Goal: Information Seeking & Learning: Find specific page/section

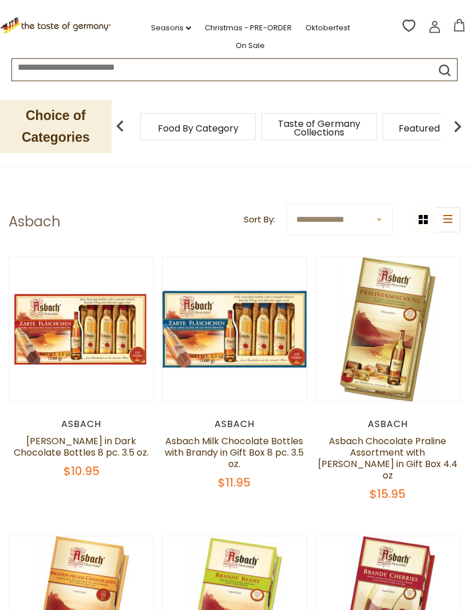
click at [42, 111] on p "Choice of Categories" at bounding box center [56, 126] width 112 height 53
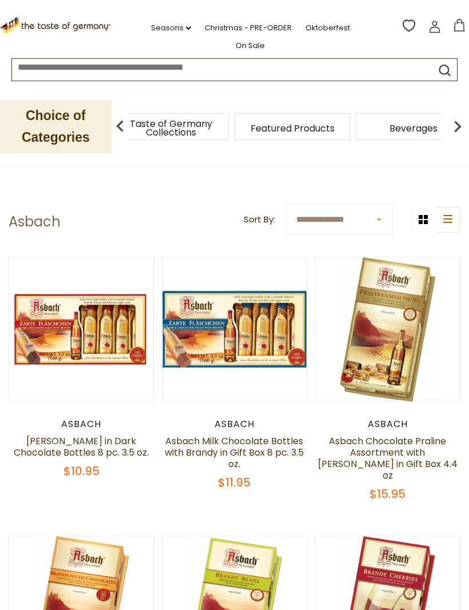
click at [108, 118] on div "Food By Category" at bounding box center [50, 126] width 116 height 27
click at [462, 120] on img at bounding box center [457, 126] width 23 height 23
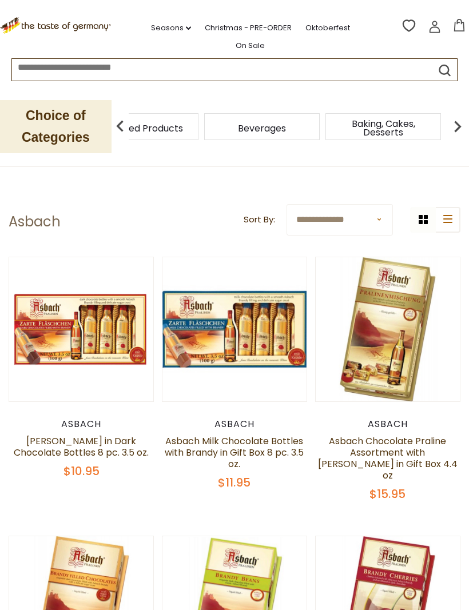
click at [453, 124] on img at bounding box center [457, 126] width 23 height 23
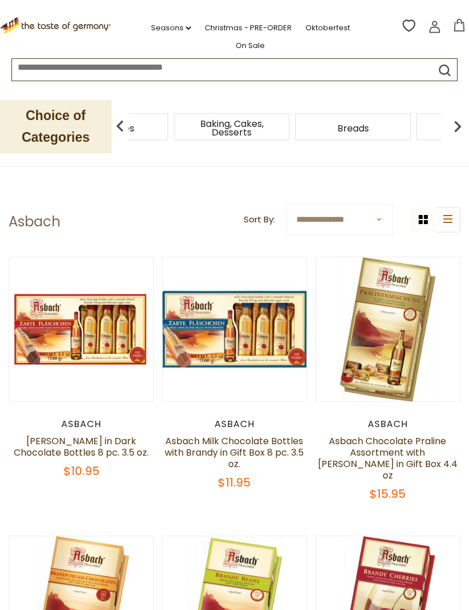
click at [454, 118] on img at bounding box center [457, 126] width 23 height 23
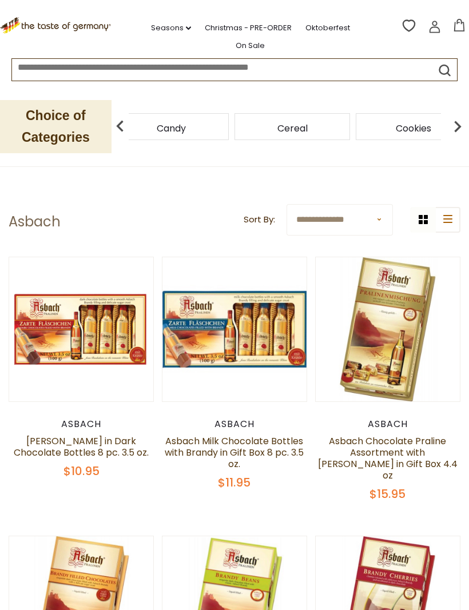
click at [460, 115] on img at bounding box center [457, 126] width 23 height 23
click at [453, 122] on img at bounding box center [457, 126] width 23 height 23
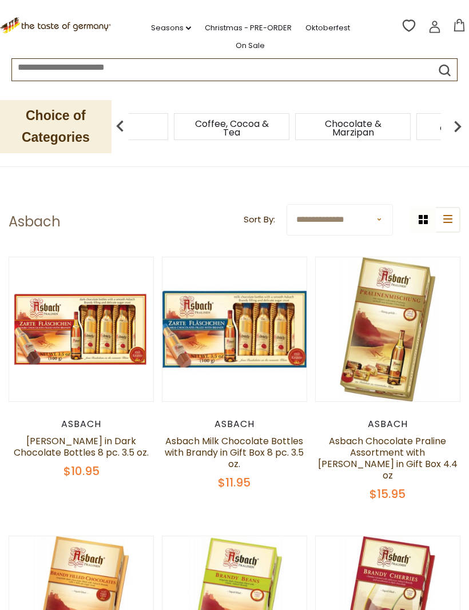
click at [453, 118] on img at bounding box center [457, 126] width 23 height 23
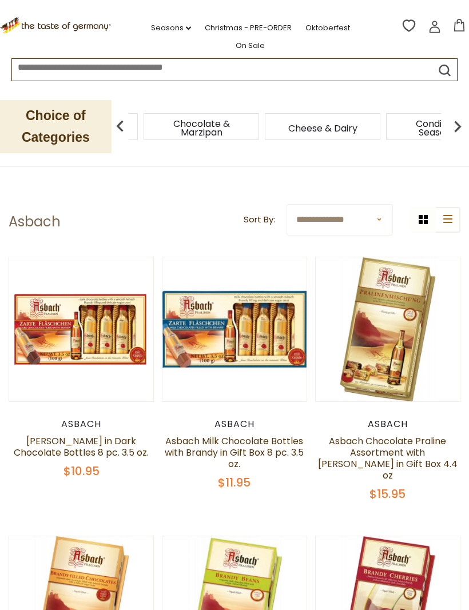
click at [461, 115] on img at bounding box center [457, 126] width 23 height 23
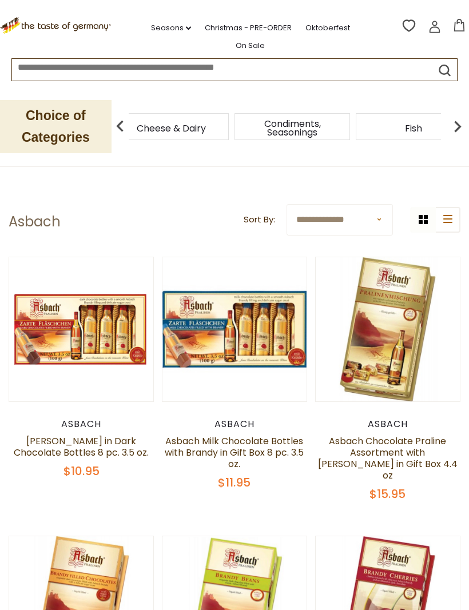
click at [453, 117] on img at bounding box center [457, 126] width 23 height 23
click at [456, 115] on img at bounding box center [457, 126] width 23 height 23
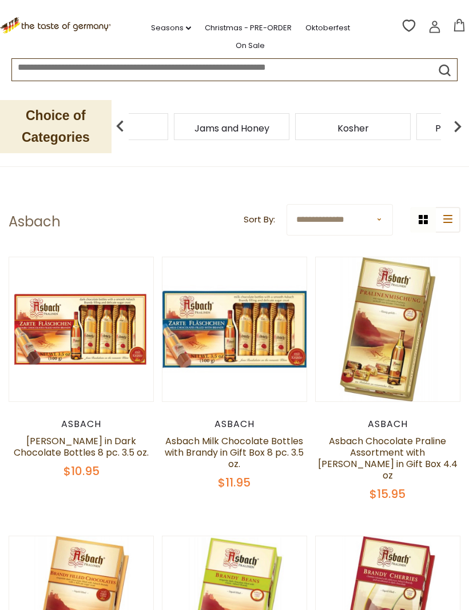
click at [458, 115] on img at bounding box center [457, 126] width 23 height 23
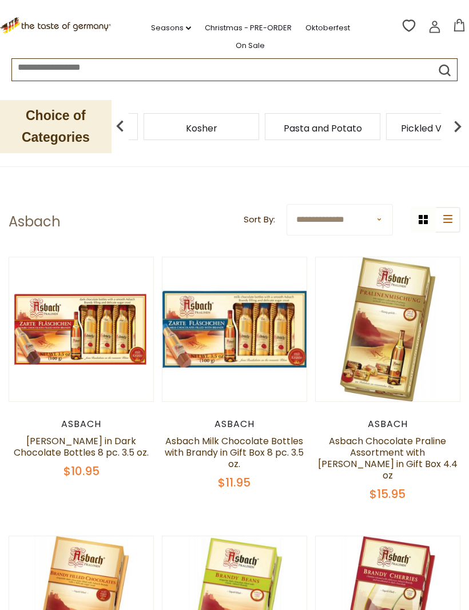
click at [462, 115] on img at bounding box center [457, 126] width 23 height 23
click at [462, 118] on img at bounding box center [457, 126] width 23 height 23
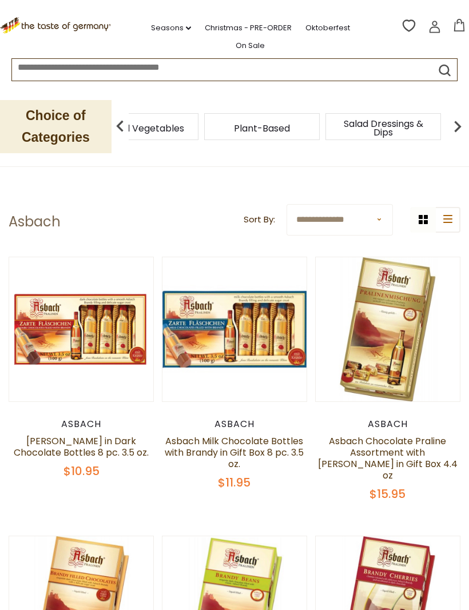
click at [458, 116] on img at bounding box center [457, 126] width 23 height 23
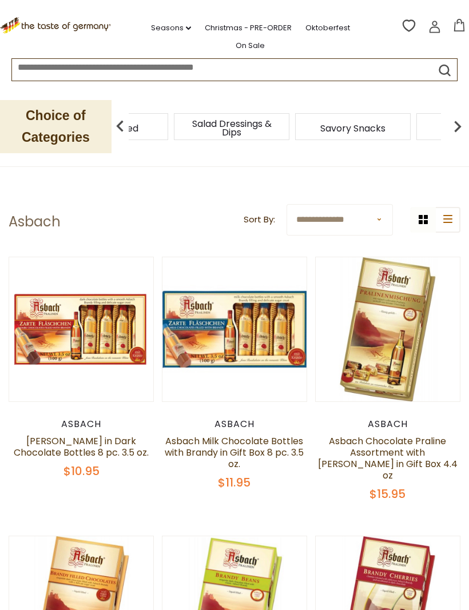
click at [463, 115] on img at bounding box center [457, 126] width 23 height 23
click at [125, 113] on div "Savory Snacks" at bounding box center [67, 126] width 116 height 27
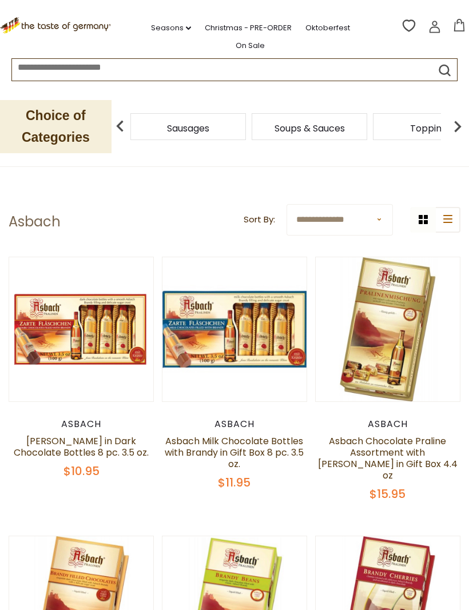
click at [462, 118] on img at bounding box center [457, 126] width 23 height 23
click at [124, 115] on img at bounding box center [120, 126] width 23 height 23
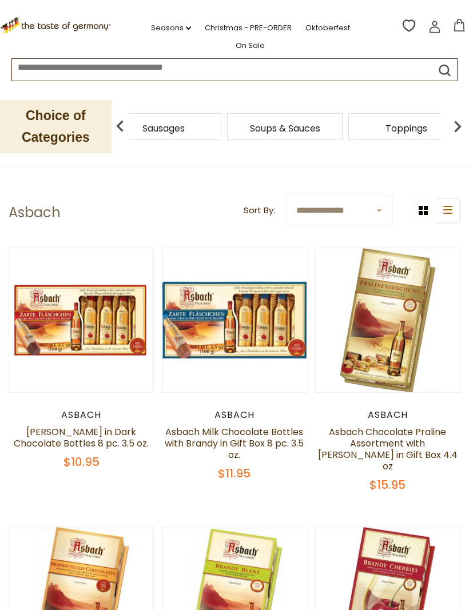
scroll to position [10, 0]
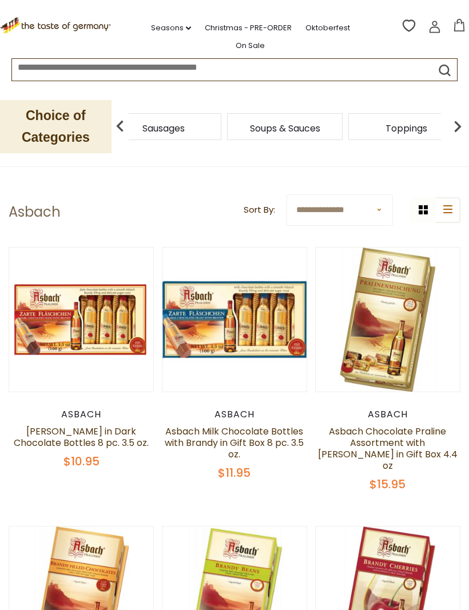
click at [57, 18] on icon ".st0{fill:#EDD300;} .st1{fill:#D33E21;}" at bounding box center [56, 25] width 113 height 17
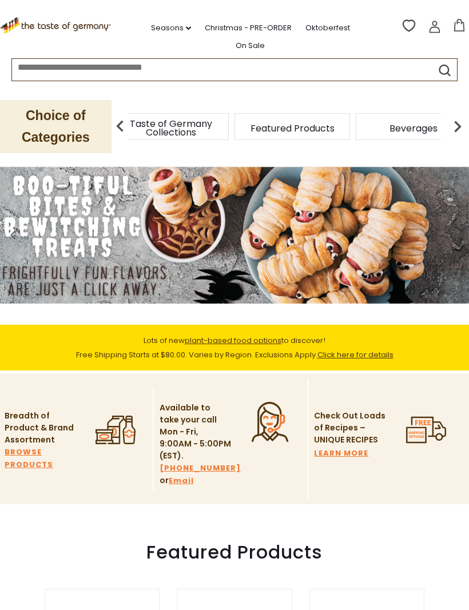
click at [108, 114] on div "Food By Category" at bounding box center [50, 126] width 116 height 27
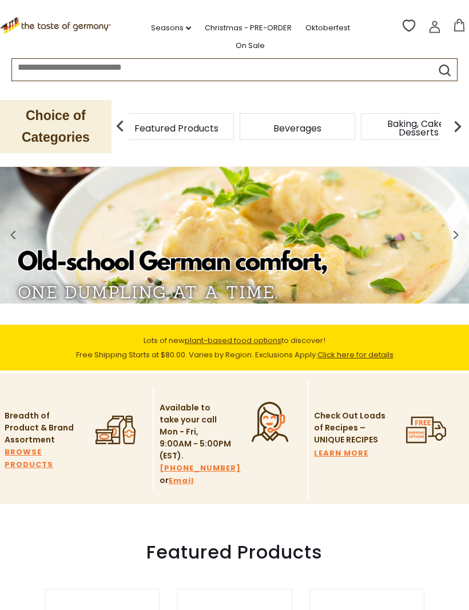
click at [113, 113] on div "Taste of Germany Collections" at bounding box center [55, 126] width 116 height 27
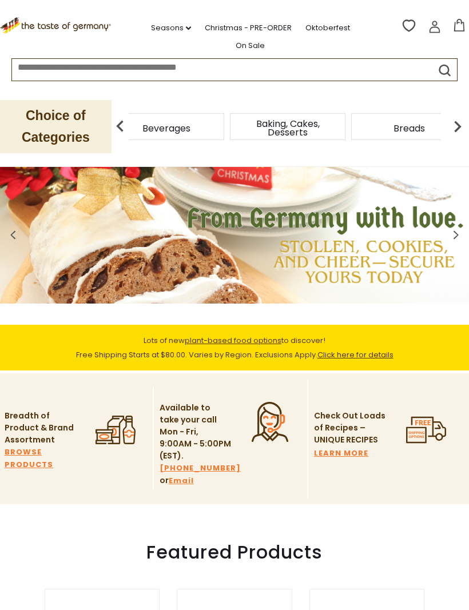
click at [85, 125] on div "Candy" at bounding box center [24, 126] width 121 height 27
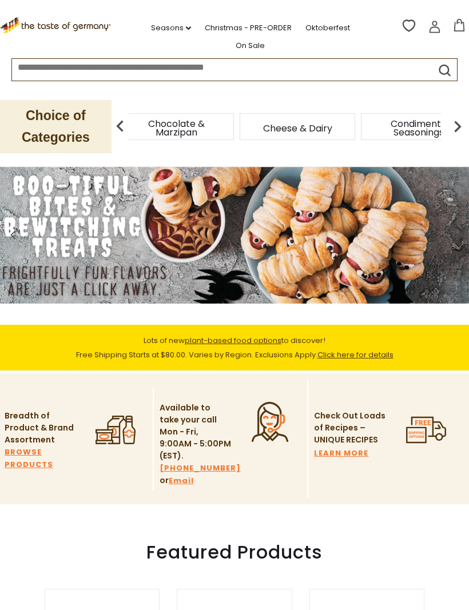
click at [222, 122] on span "Chocolate & Marzipan" at bounding box center [176, 128] width 92 height 17
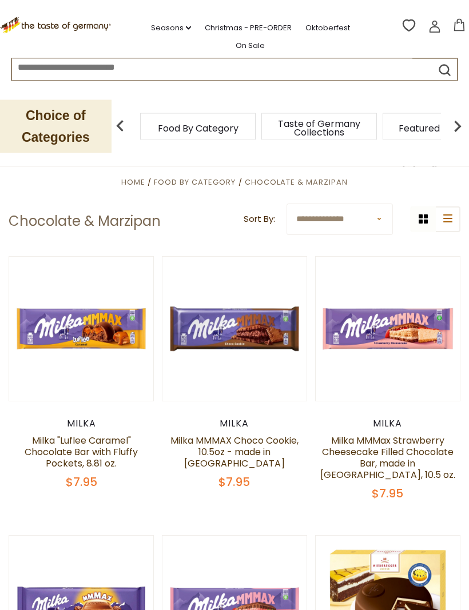
scroll to position [133, 0]
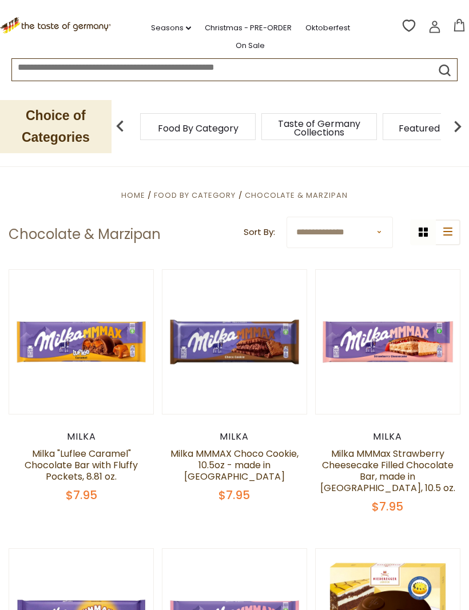
click at [455, 122] on img at bounding box center [457, 126] width 23 height 23
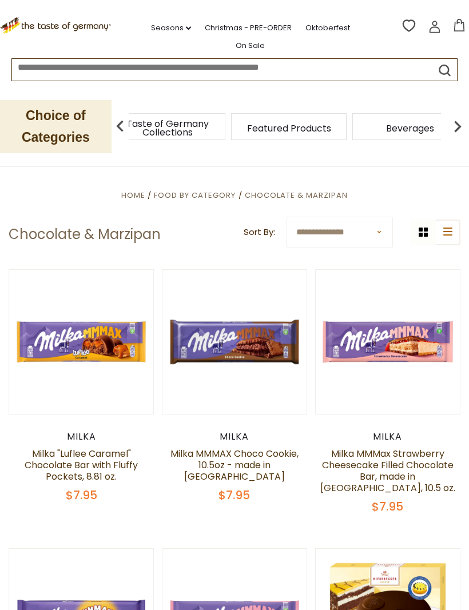
click at [454, 122] on img at bounding box center [457, 126] width 23 height 23
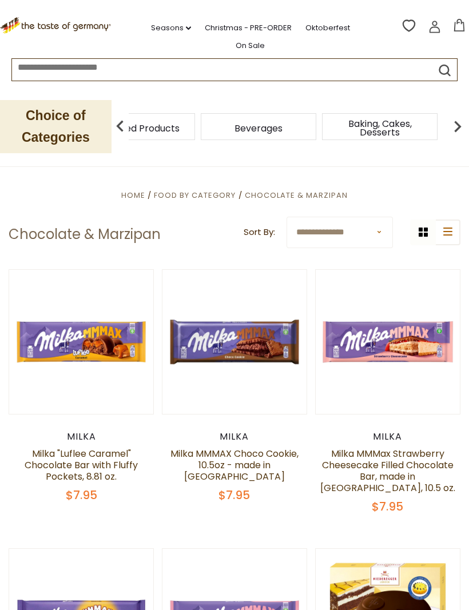
click at [462, 120] on img at bounding box center [457, 126] width 23 height 23
click at [463, 119] on img at bounding box center [457, 126] width 23 height 23
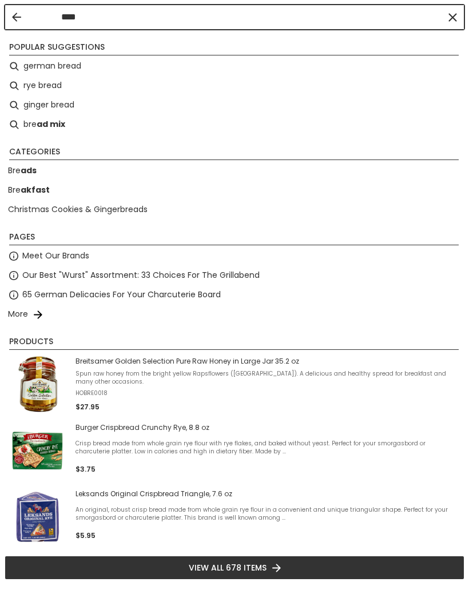
type input "*****"
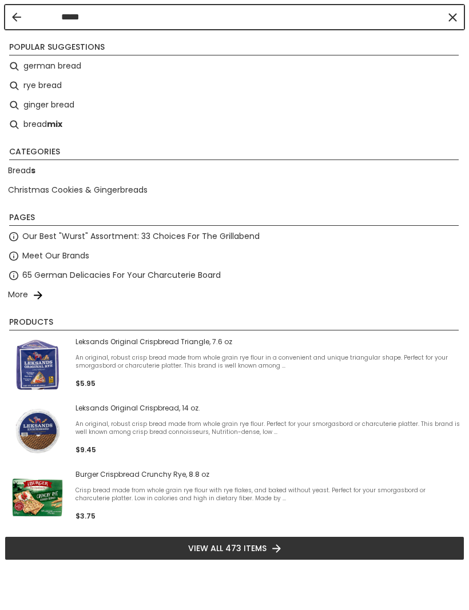
click at [49, 73] on li "german bread" at bounding box center [235, 66] width 460 height 19
type input "**********"
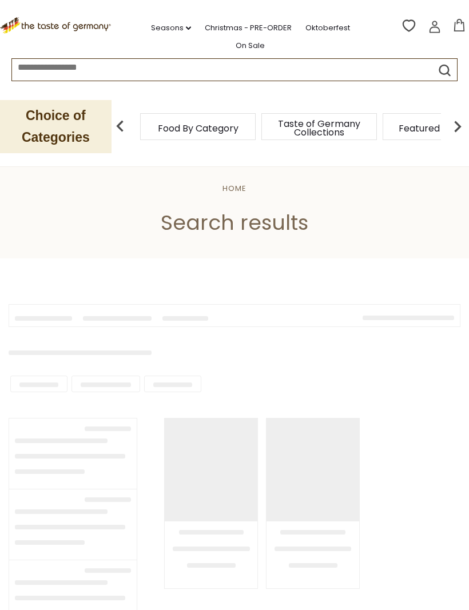
type input "**********"
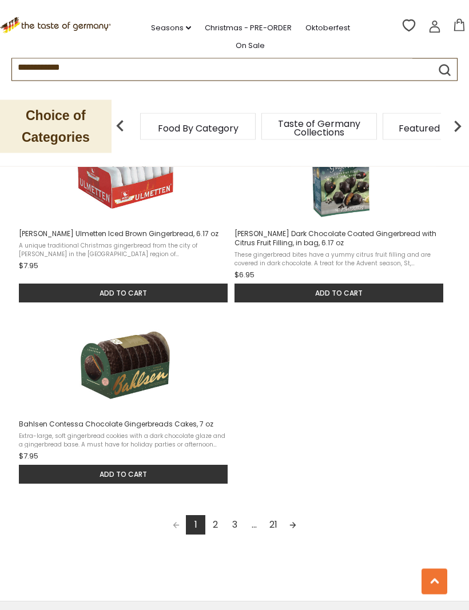
scroll to position [1383, 0]
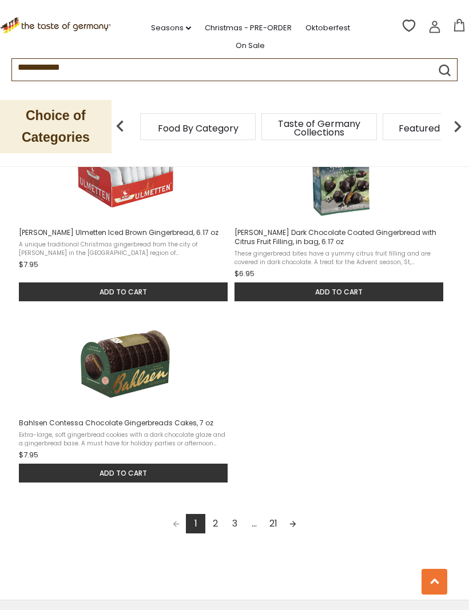
click at [220, 514] on link "2" at bounding box center [214, 523] width 19 height 19
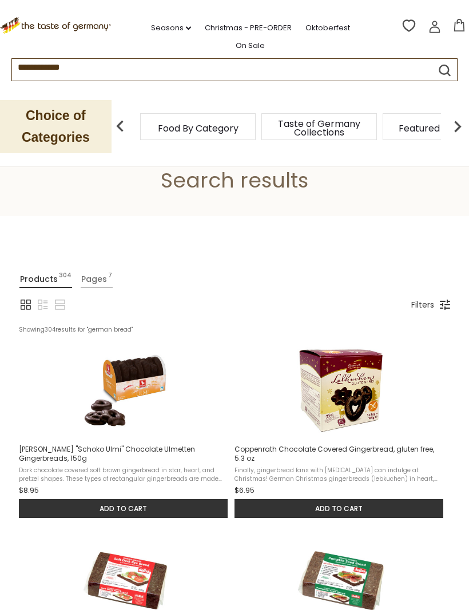
scroll to position [2, 0]
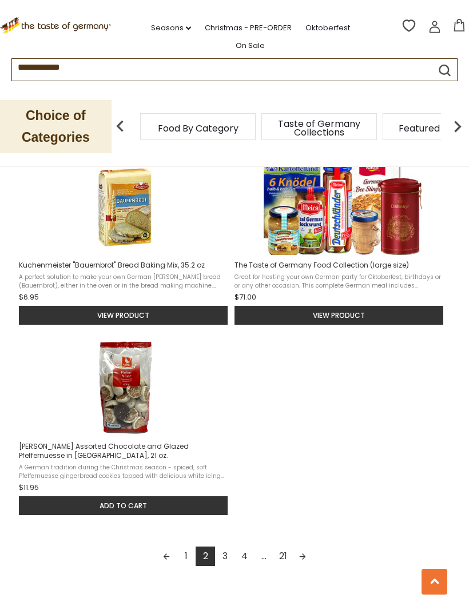
click at [229, 558] on link "3" at bounding box center [224, 556] width 19 height 19
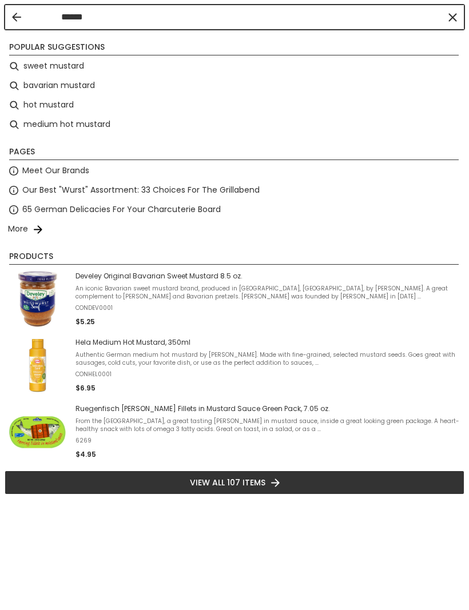
type input "*******"
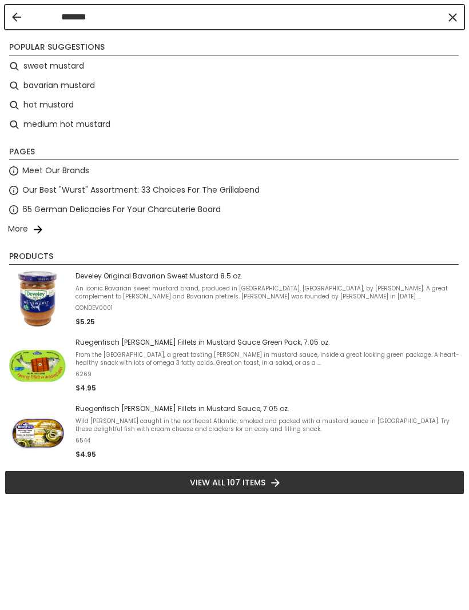
click at [82, 133] on li "medium hot mustard" at bounding box center [235, 124] width 460 height 19
type input "**********"
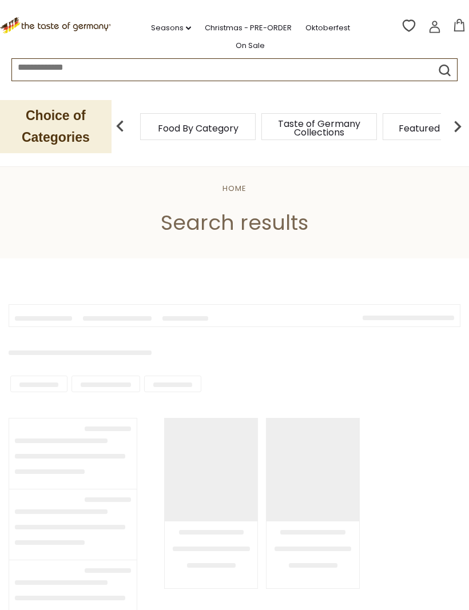
type input "**********"
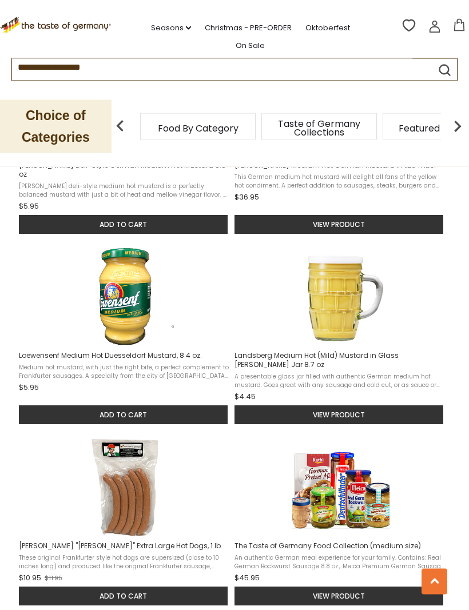
scroll to position [786, 0]
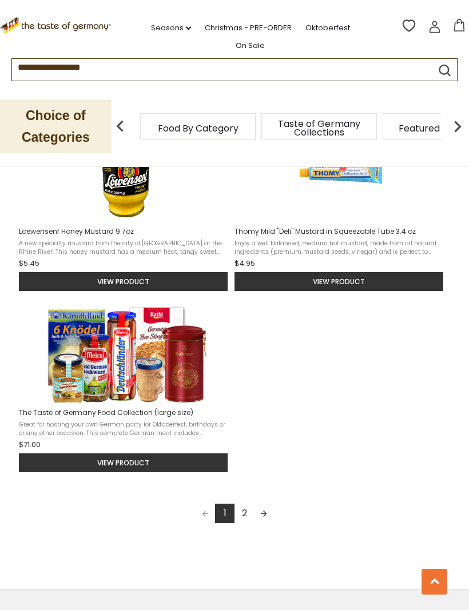
click at [247, 504] on link "2" at bounding box center [243, 513] width 19 height 19
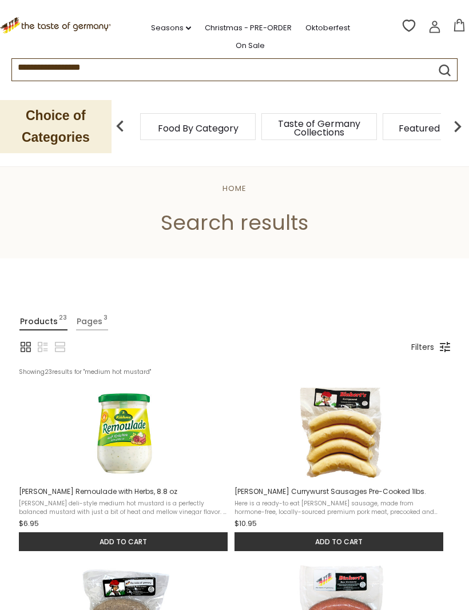
click at [424, 64] on div "**********" at bounding box center [234, 66] width 445 height 15
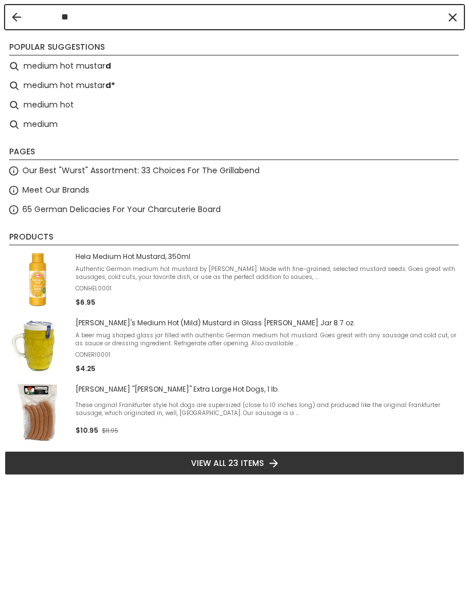
type input "*"
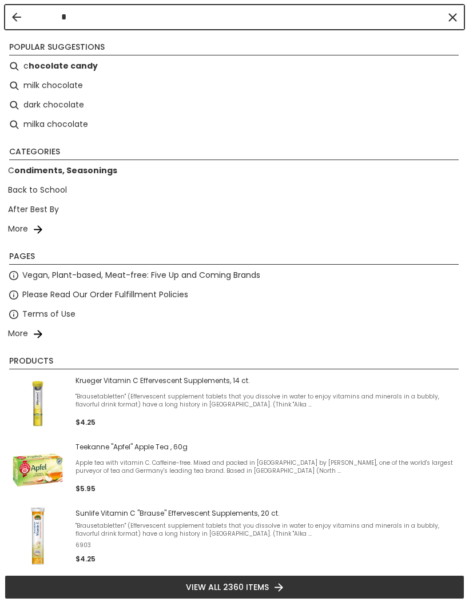
type input "**"
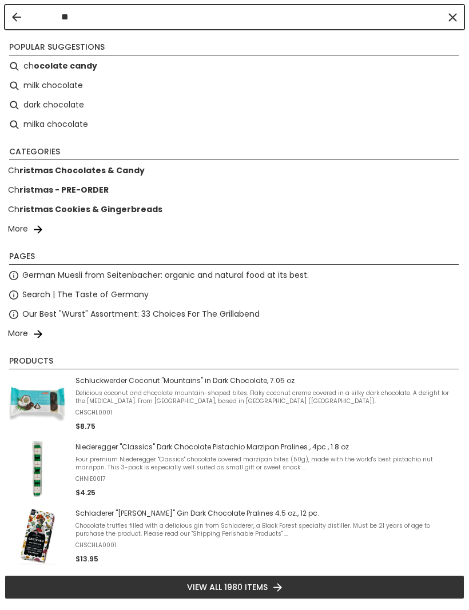
click at [22, 235] on li "More" at bounding box center [235, 229] width 460 height 19
type input "**"
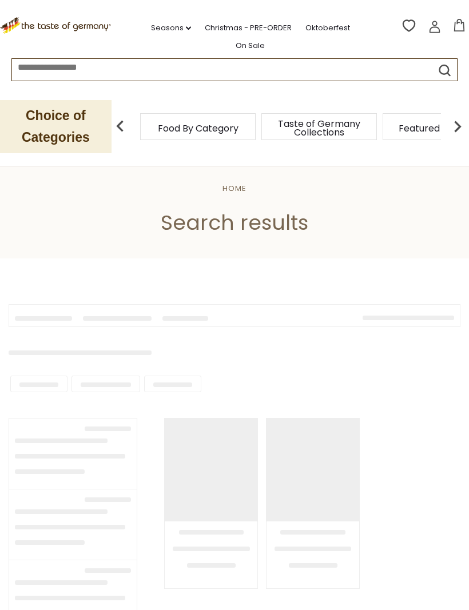
type input "**"
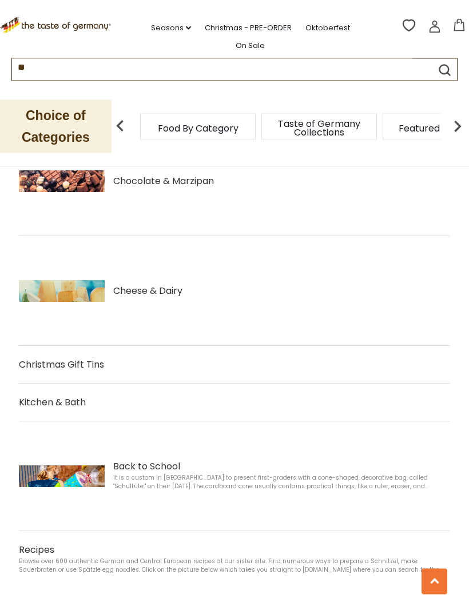
scroll to position [917, 0]
click at [44, 295] on img "Cheese & Dairy" at bounding box center [62, 291] width 86 height 22
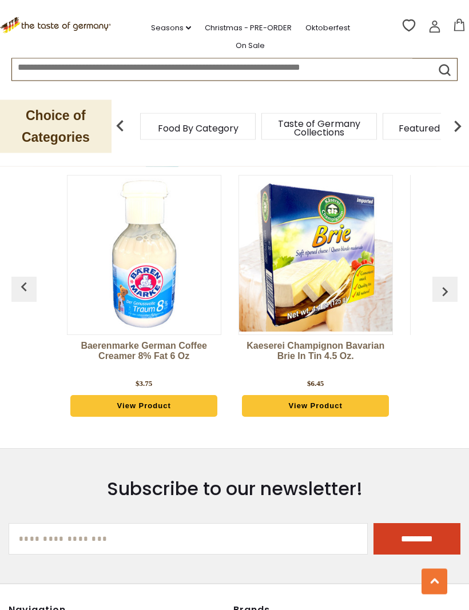
scroll to position [1897, 0]
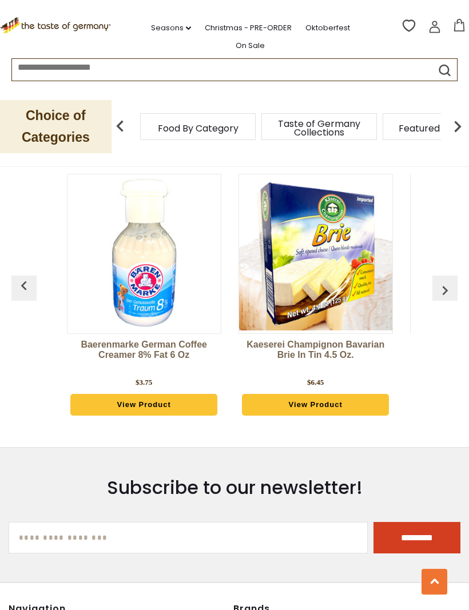
click at [448, 293] on img "button" at bounding box center [445, 290] width 18 height 18
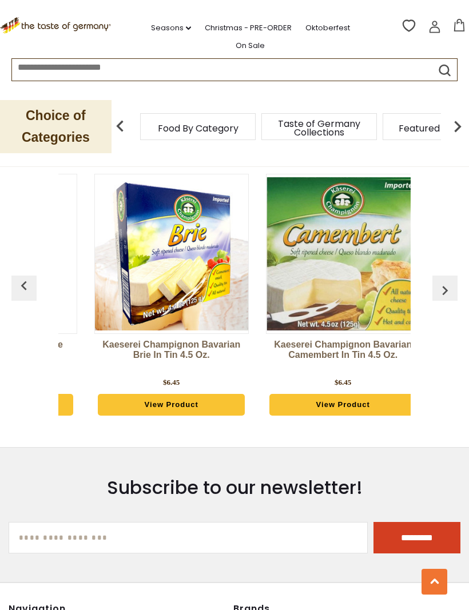
scroll to position [0, 172]
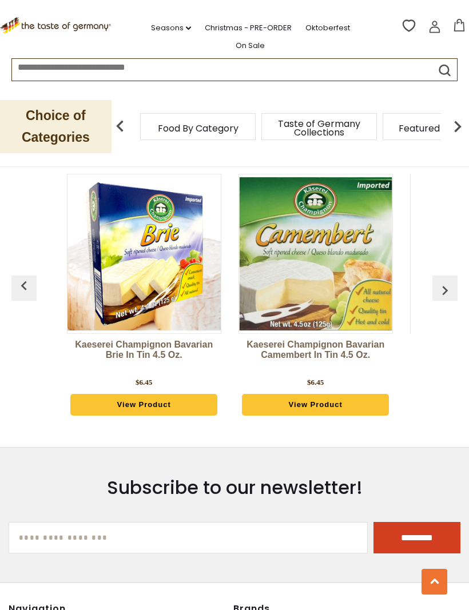
click at [448, 288] on img "button" at bounding box center [445, 290] width 18 height 18
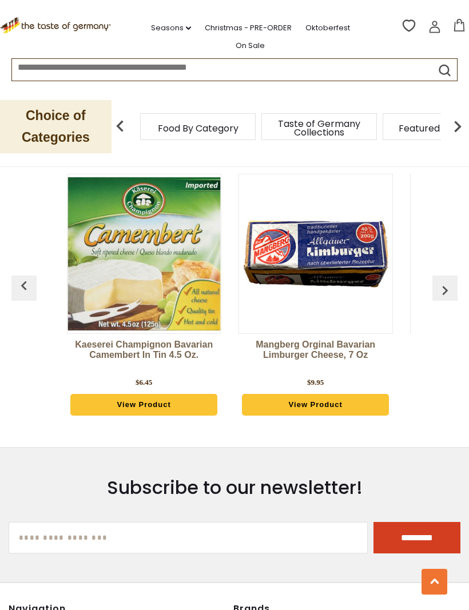
click at [453, 284] on img "button" at bounding box center [445, 290] width 18 height 18
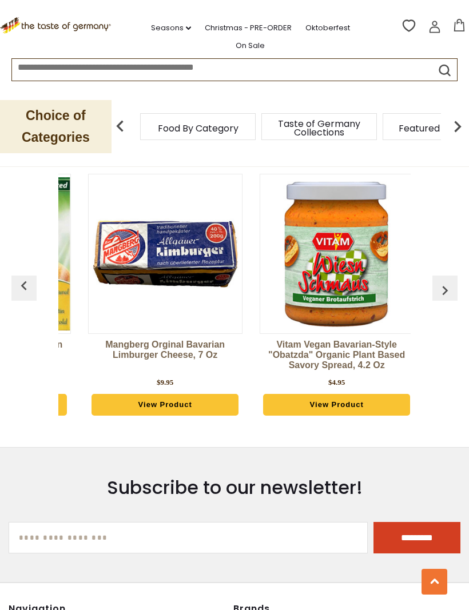
scroll to position [0, 515]
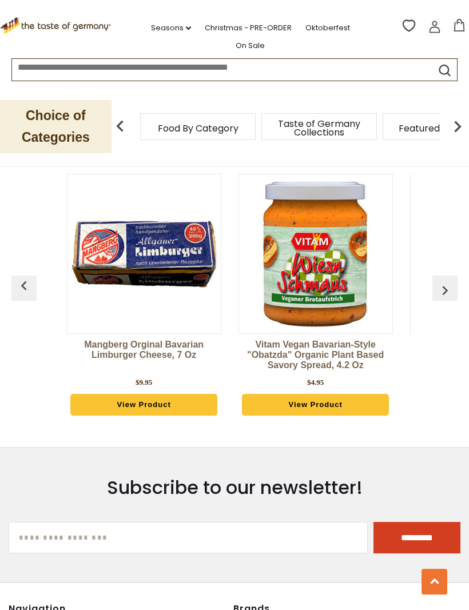
click at [448, 287] on img "button" at bounding box center [445, 290] width 18 height 18
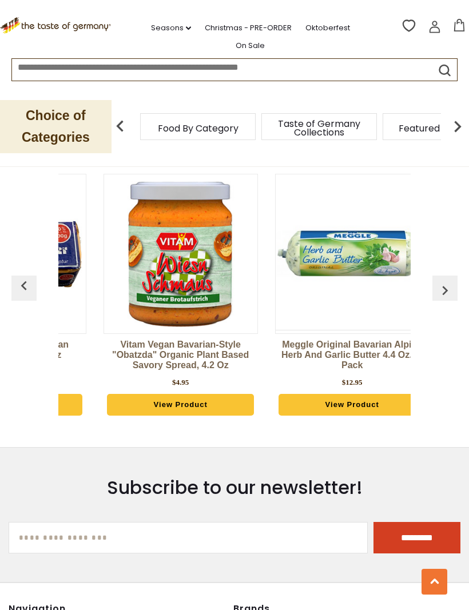
scroll to position [0, 686]
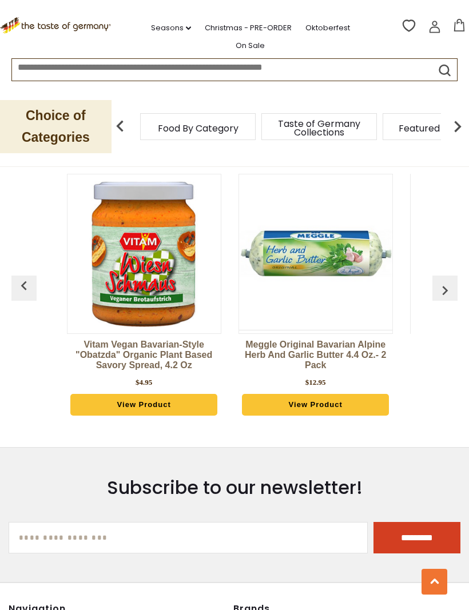
click at [454, 286] on img "button" at bounding box center [445, 290] width 18 height 18
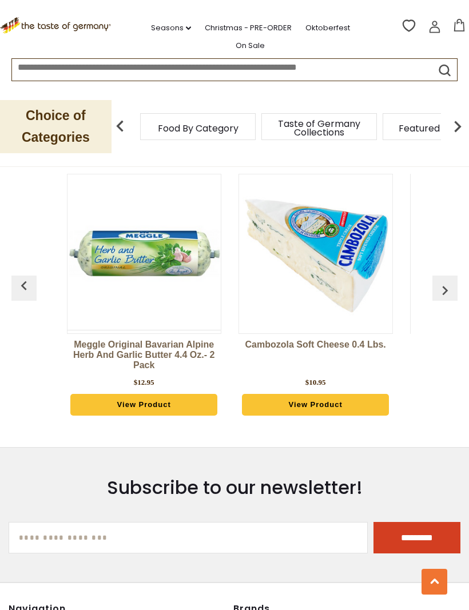
click at [452, 289] on img "button" at bounding box center [445, 290] width 18 height 18
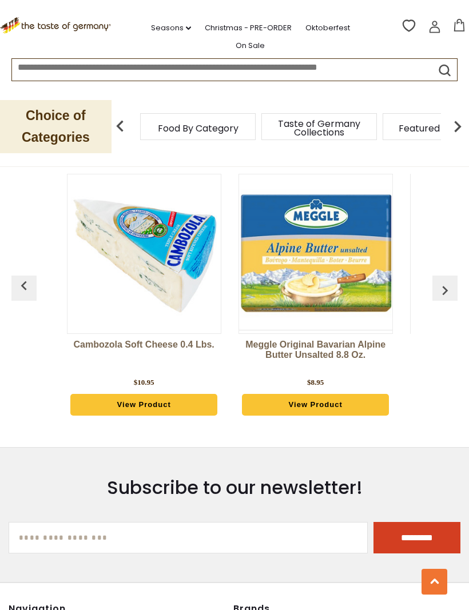
click at [450, 287] on img "button" at bounding box center [445, 290] width 18 height 18
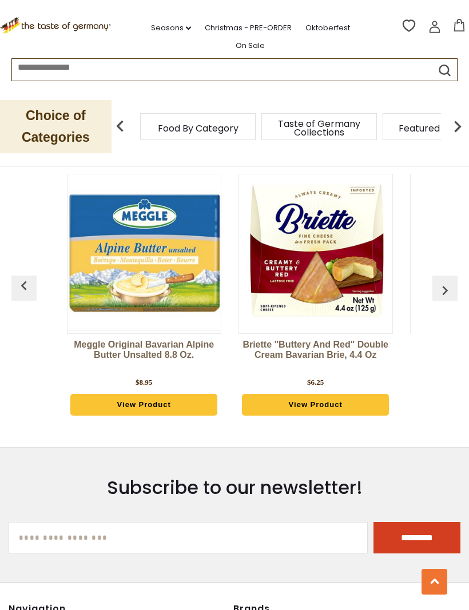
click at [453, 287] on img "button" at bounding box center [445, 290] width 18 height 18
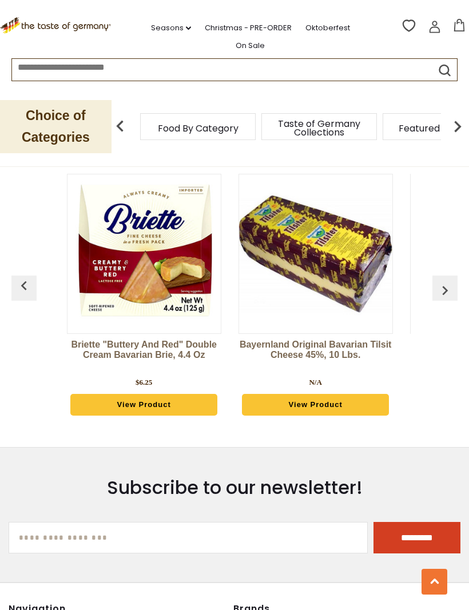
click at [453, 285] on img "button" at bounding box center [445, 290] width 18 height 18
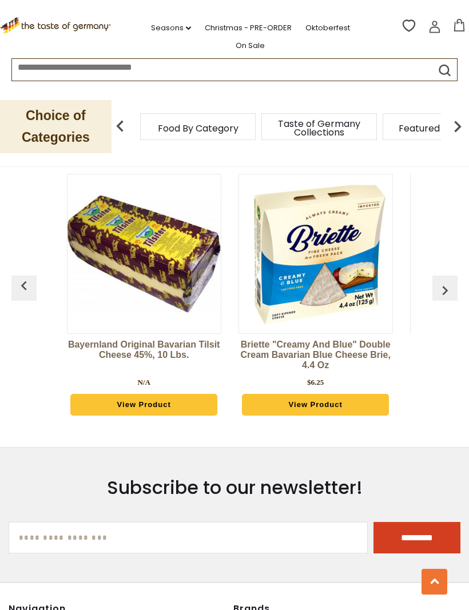
click at [452, 287] on img "button" at bounding box center [445, 290] width 18 height 18
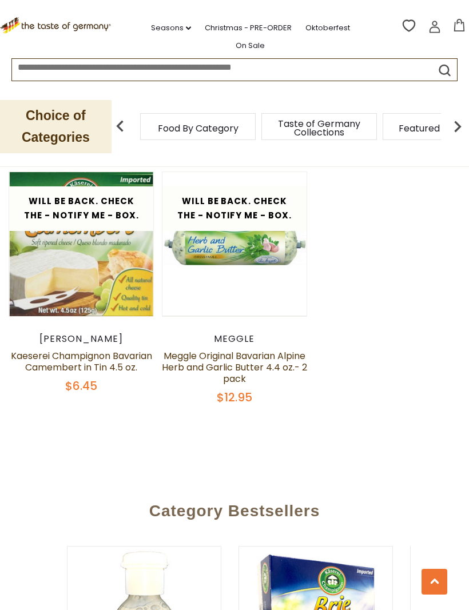
scroll to position [1524, 0]
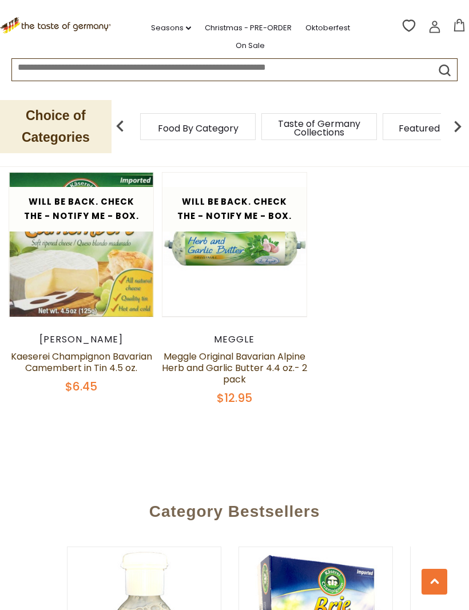
click at [26, 68] on input at bounding box center [212, 65] width 400 height 13
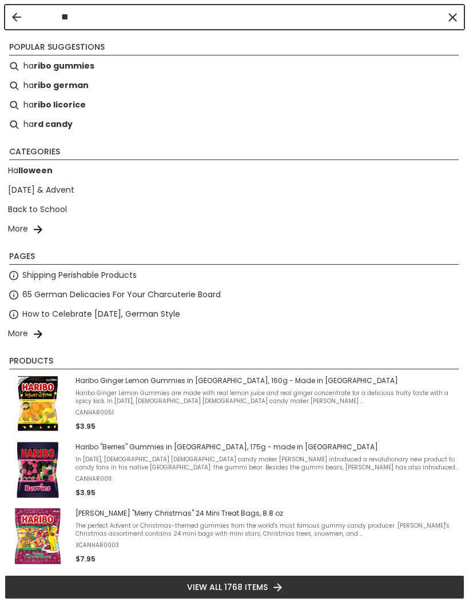
type input "***"
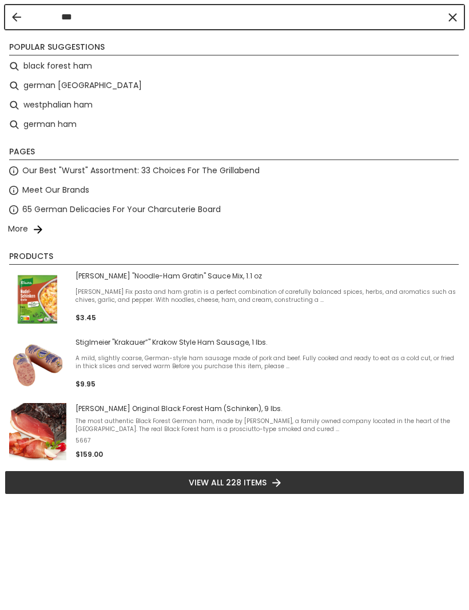
click at [37, 134] on li "german ham" at bounding box center [235, 124] width 460 height 19
type input "**********"
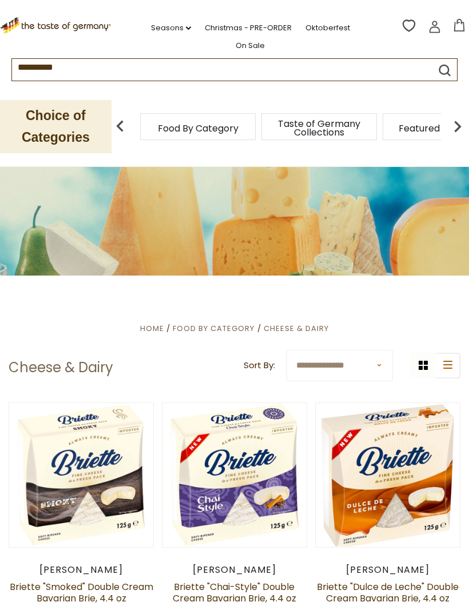
click at [34, 136] on p "Choice of Categories" at bounding box center [56, 126] width 112 height 53
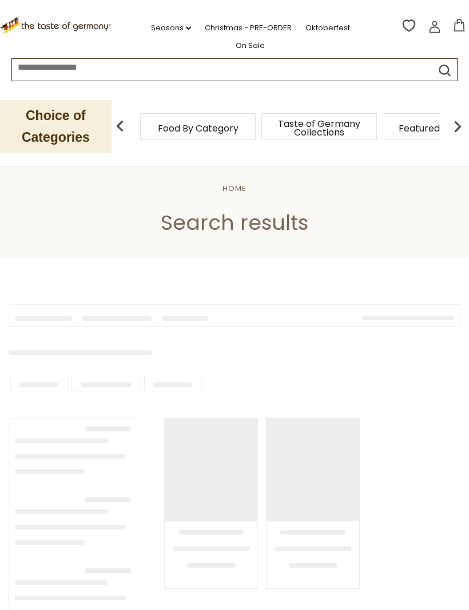
type input "**********"
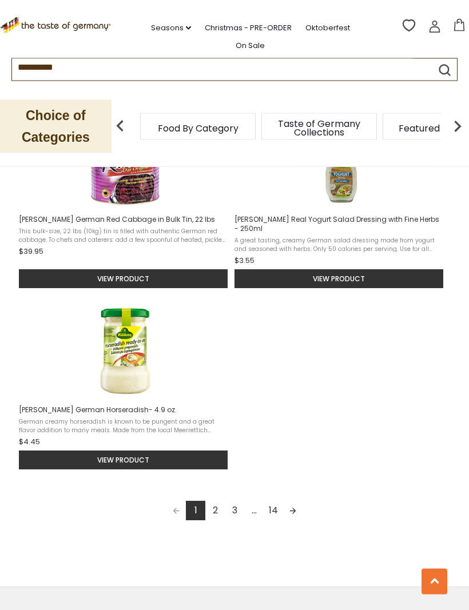
scroll to position [1403, 0]
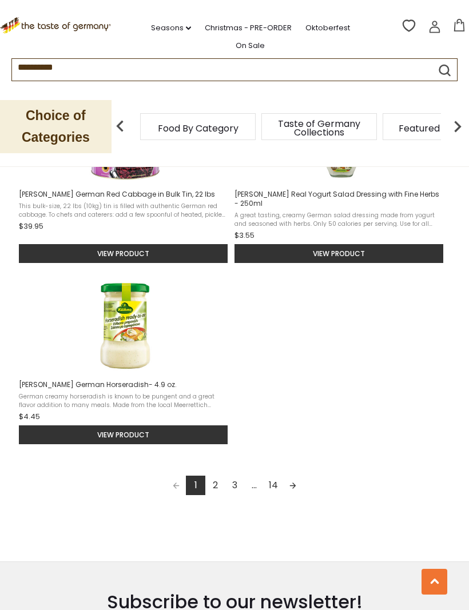
click at [214, 482] on link "2" at bounding box center [214, 485] width 19 height 19
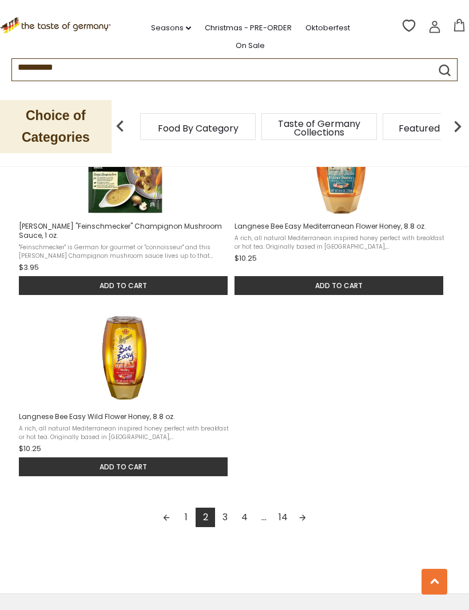
scroll to position [1382, 0]
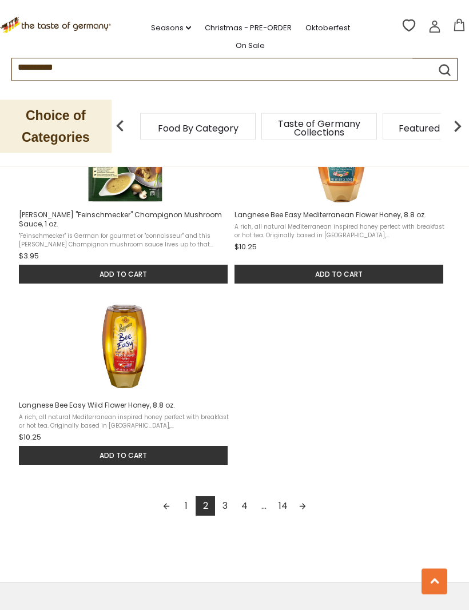
click at [226, 500] on link "3" at bounding box center [224, 506] width 19 height 19
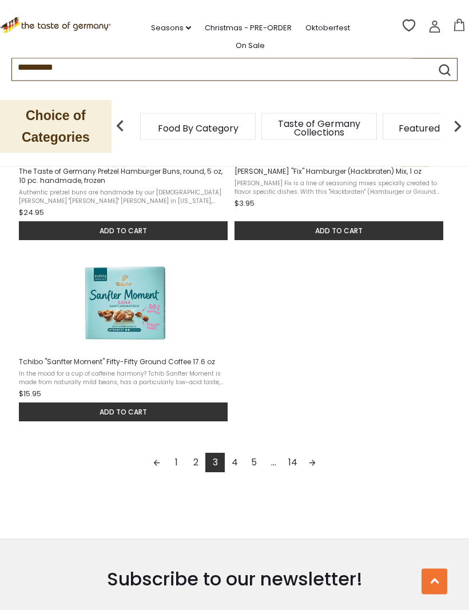
scroll to position [1445, 0]
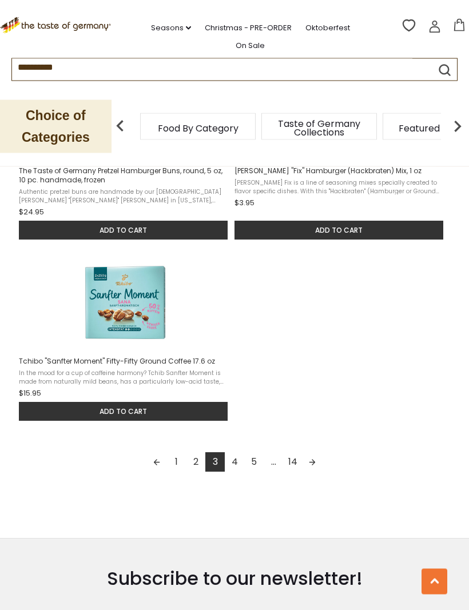
click at [238, 467] on link "4" at bounding box center [234, 462] width 19 height 19
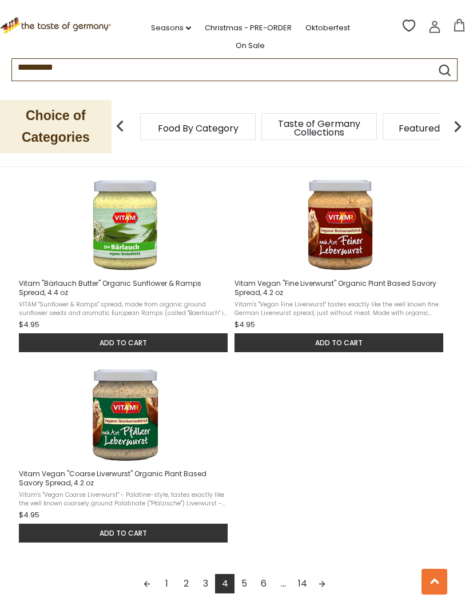
scroll to position [1389, 0]
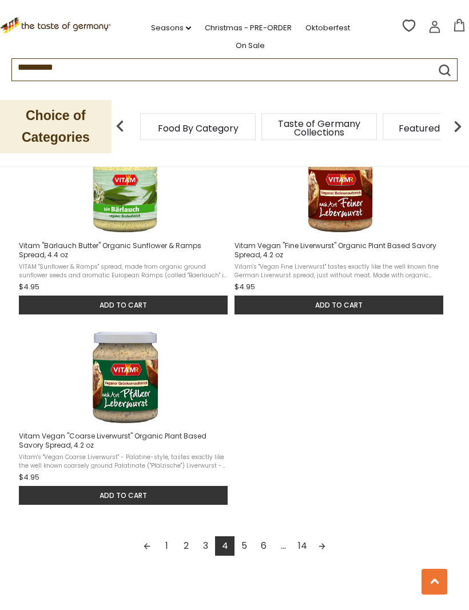
click at [245, 536] on link "5" at bounding box center [243, 545] width 19 height 19
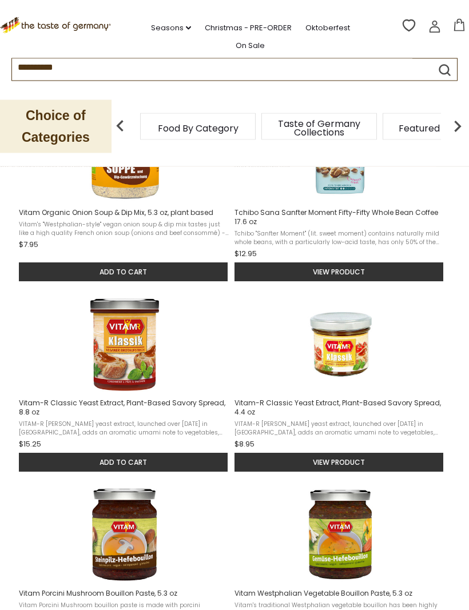
scroll to position [279, 0]
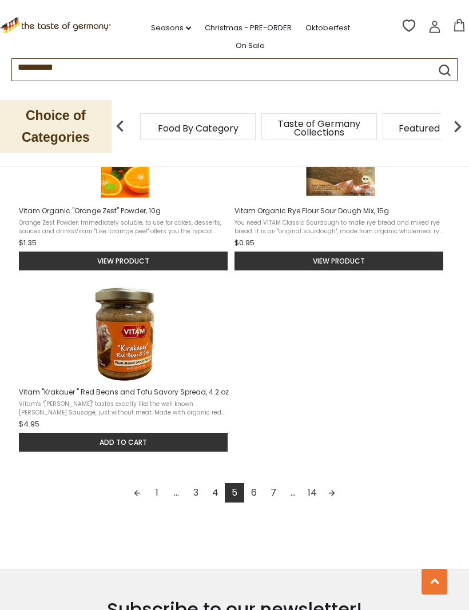
click at [257, 503] on link "6" at bounding box center [253, 492] width 19 height 19
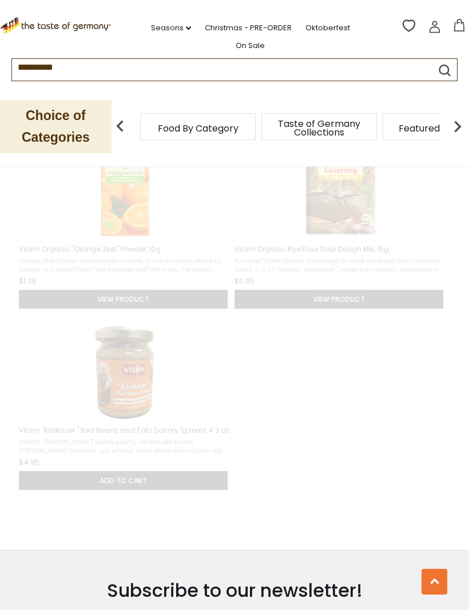
scroll to position [565, 0]
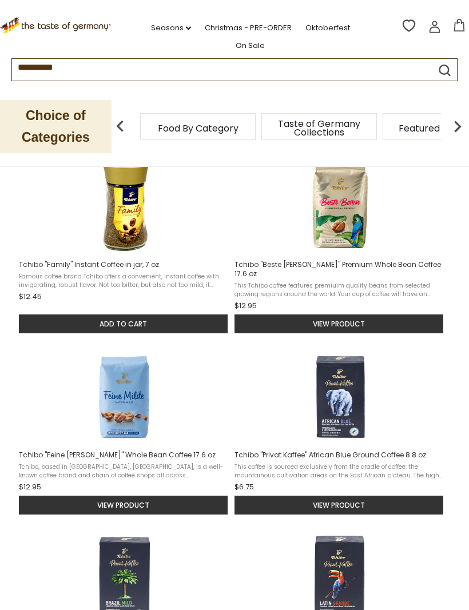
scroll to position [420, 0]
